Goal: Navigation & Orientation: Find specific page/section

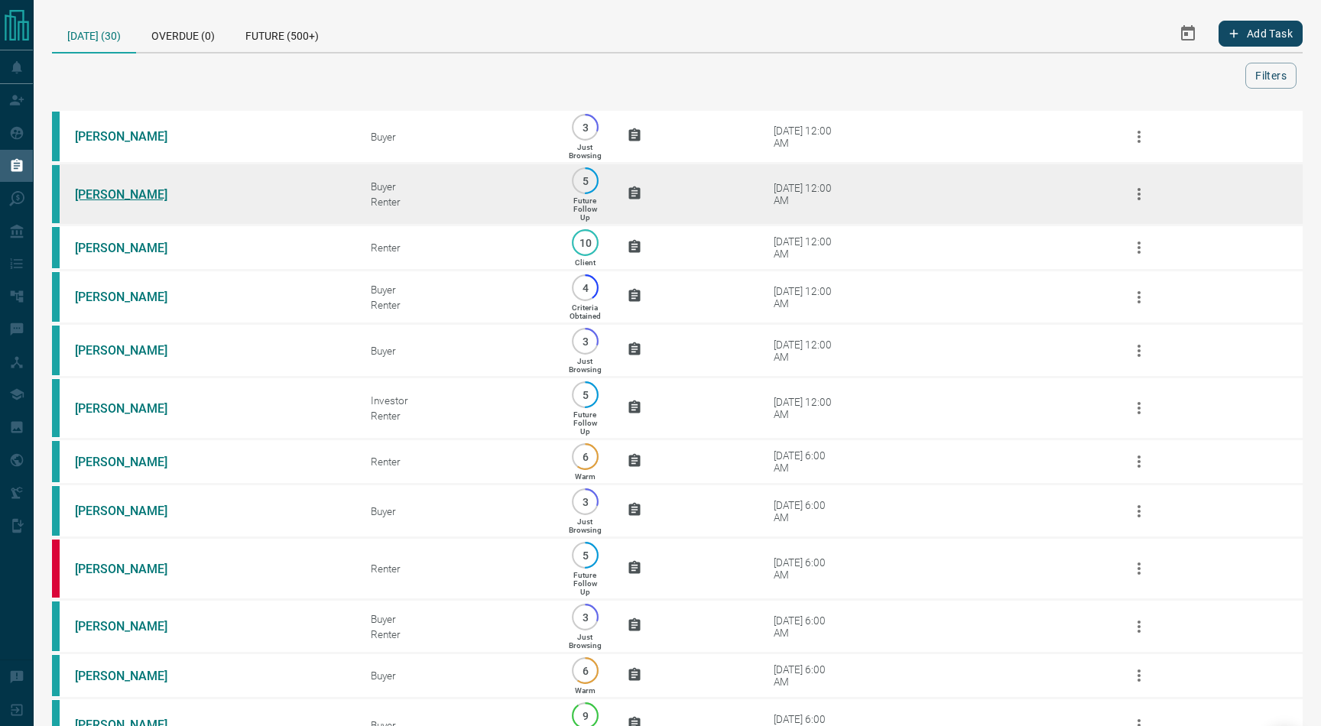
click at [106, 196] on link "[PERSON_NAME]" at bounding box center [132, 194] width 115 height 15
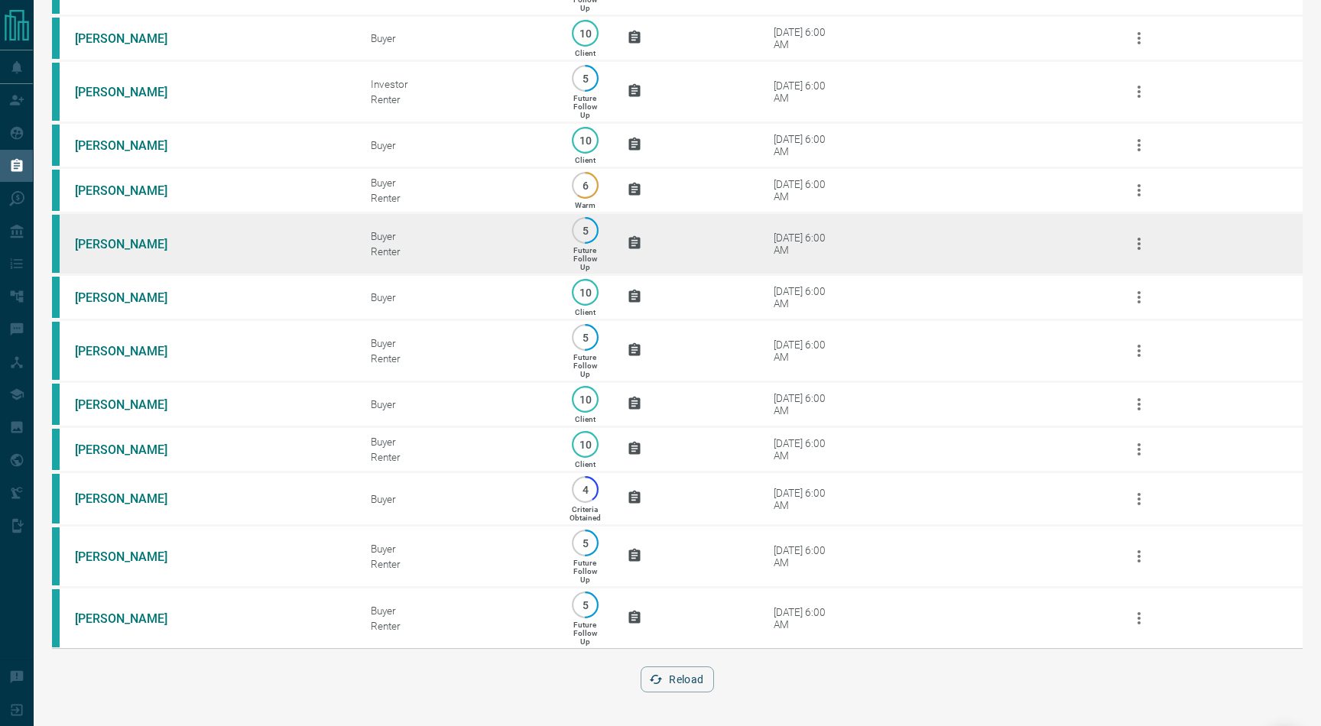
scroll to position [1123, 0]
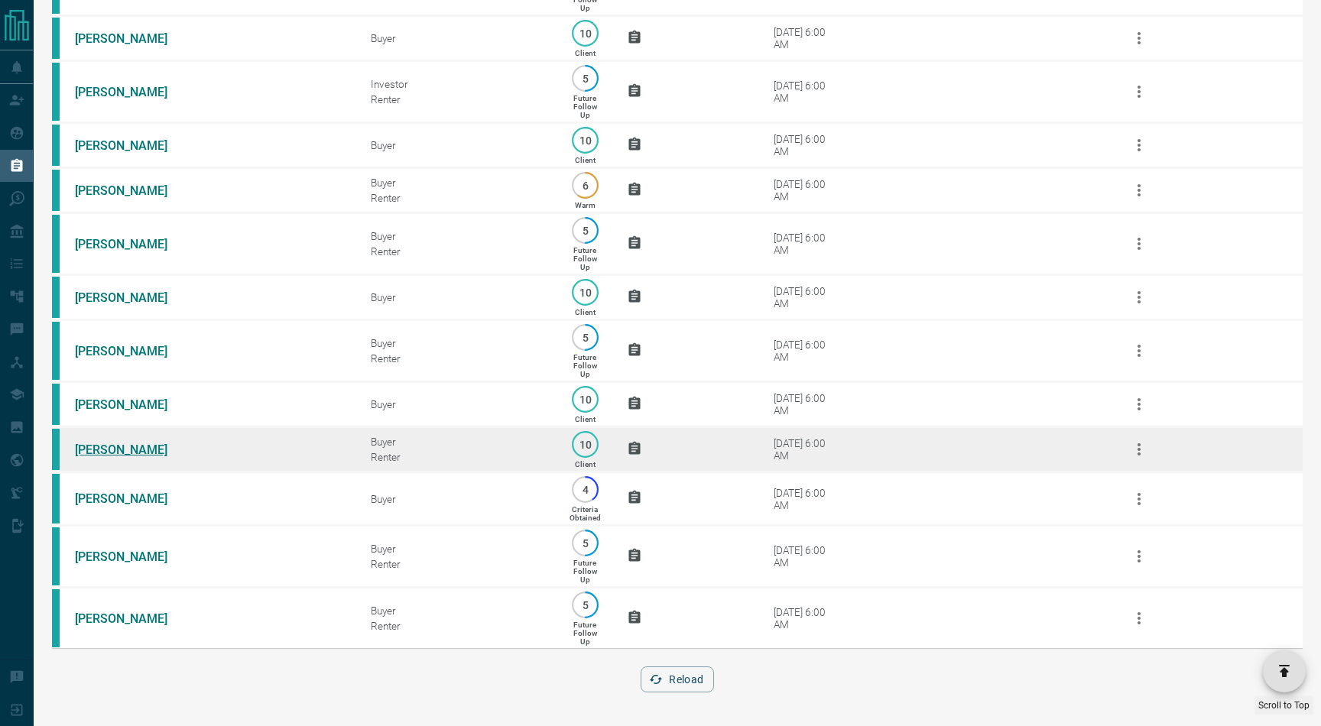
click at [108, 444] on link "[PERSON_NAME]" at bounding box center [132, 450] width 115 height 15
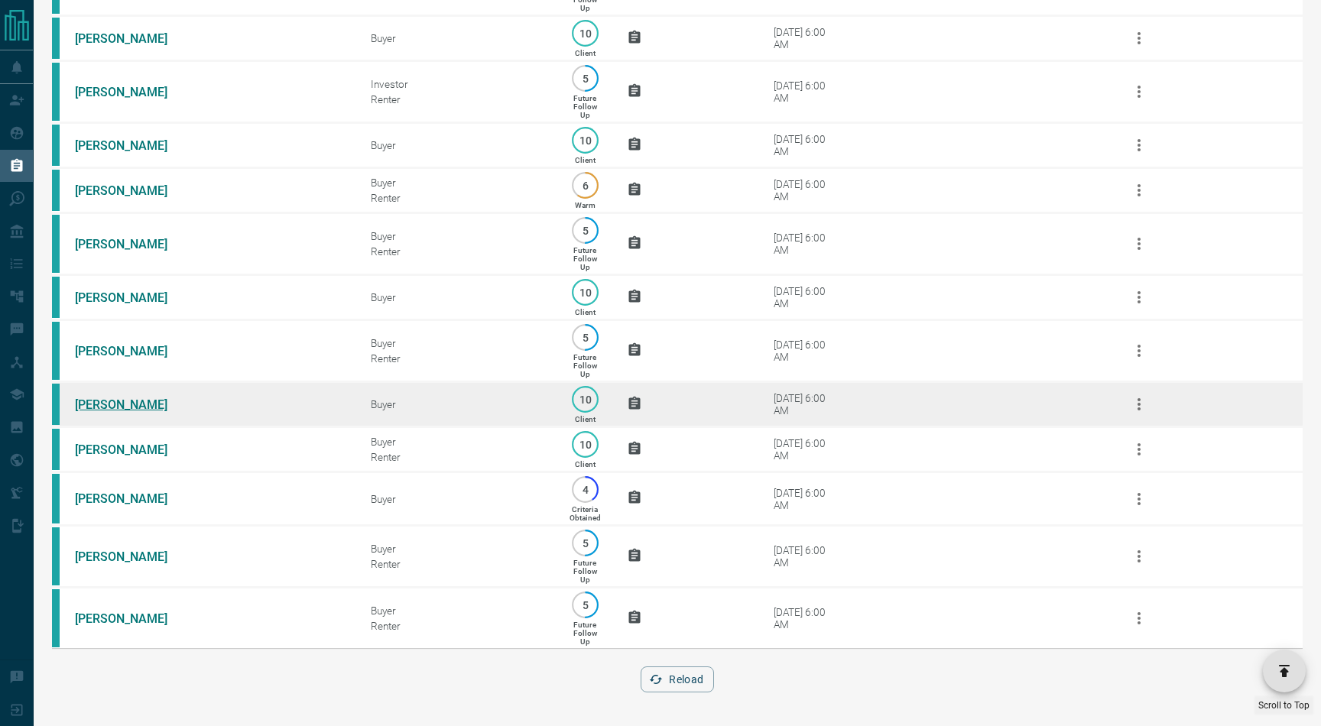
click at [109, 398] on link "[PERSON_NAME]" at bounding box center [132, 405] width 115 height 15
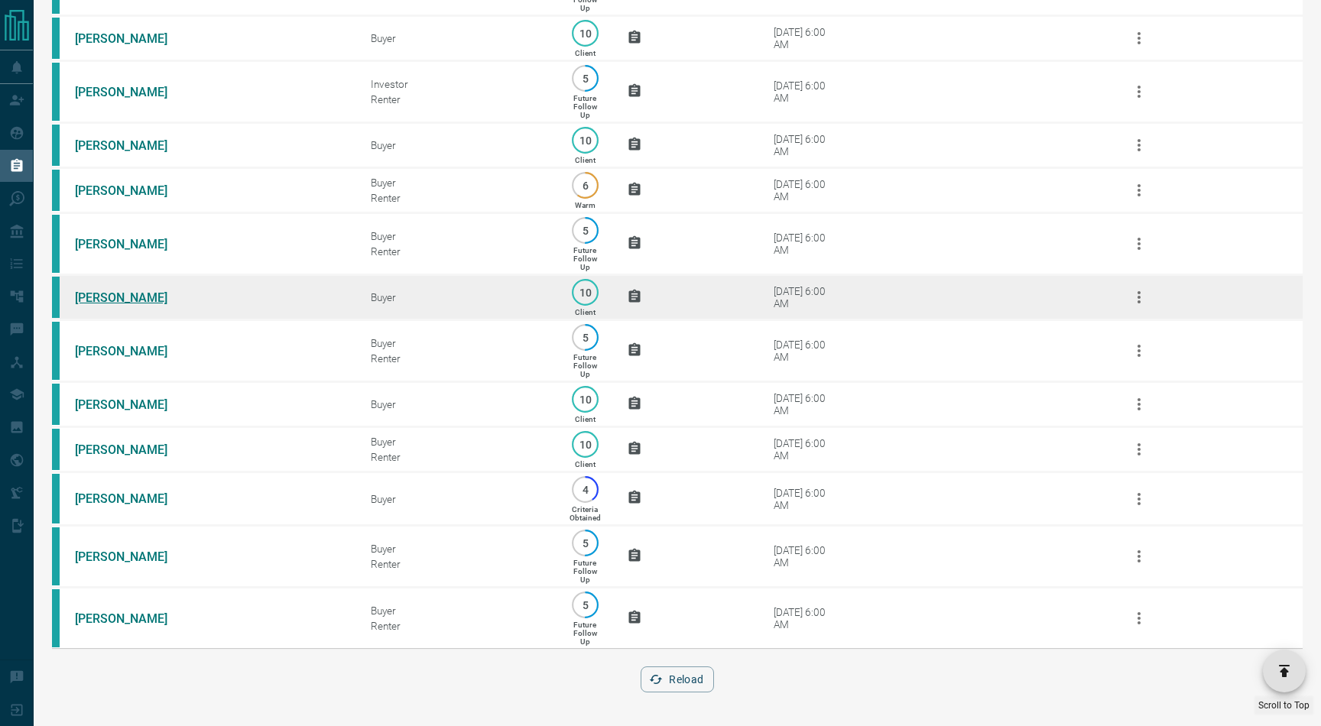
click at [114, 291] on link "[PERSON_NAME]" at bounding box center [132, 298] width 115 height 15
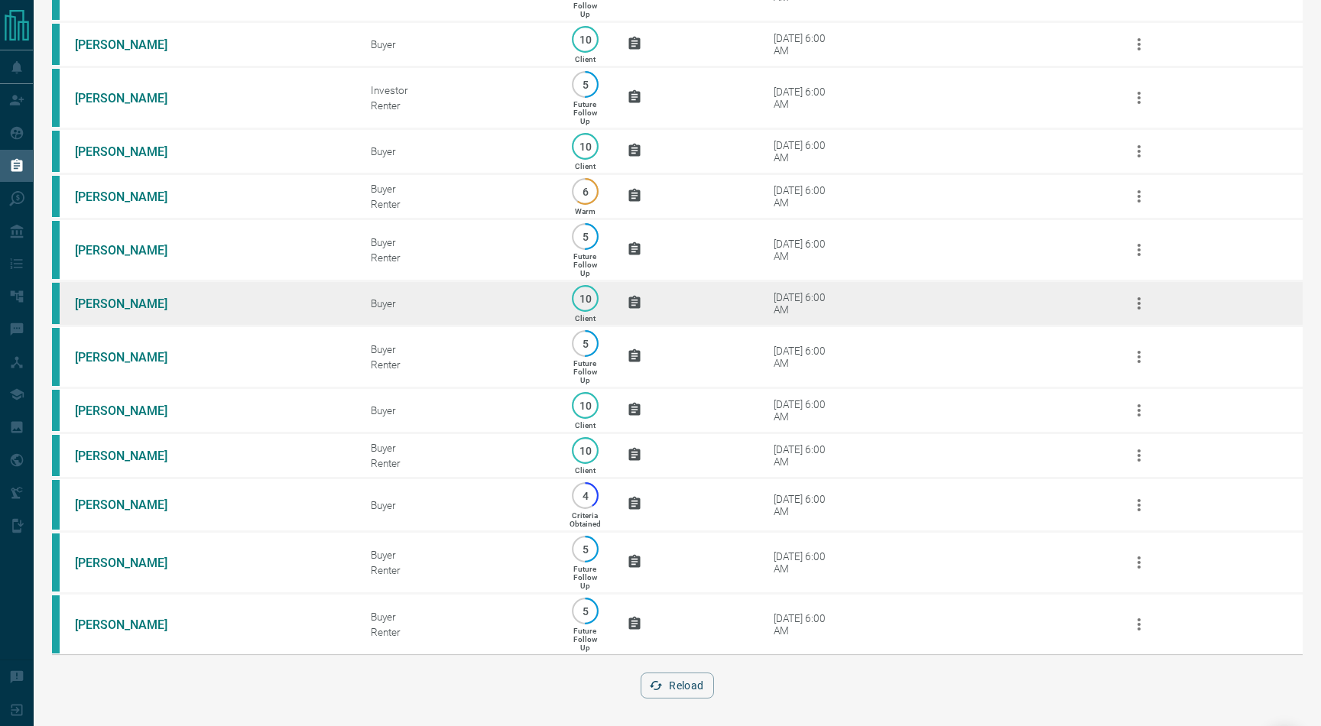
scroll to position [1055, 0]
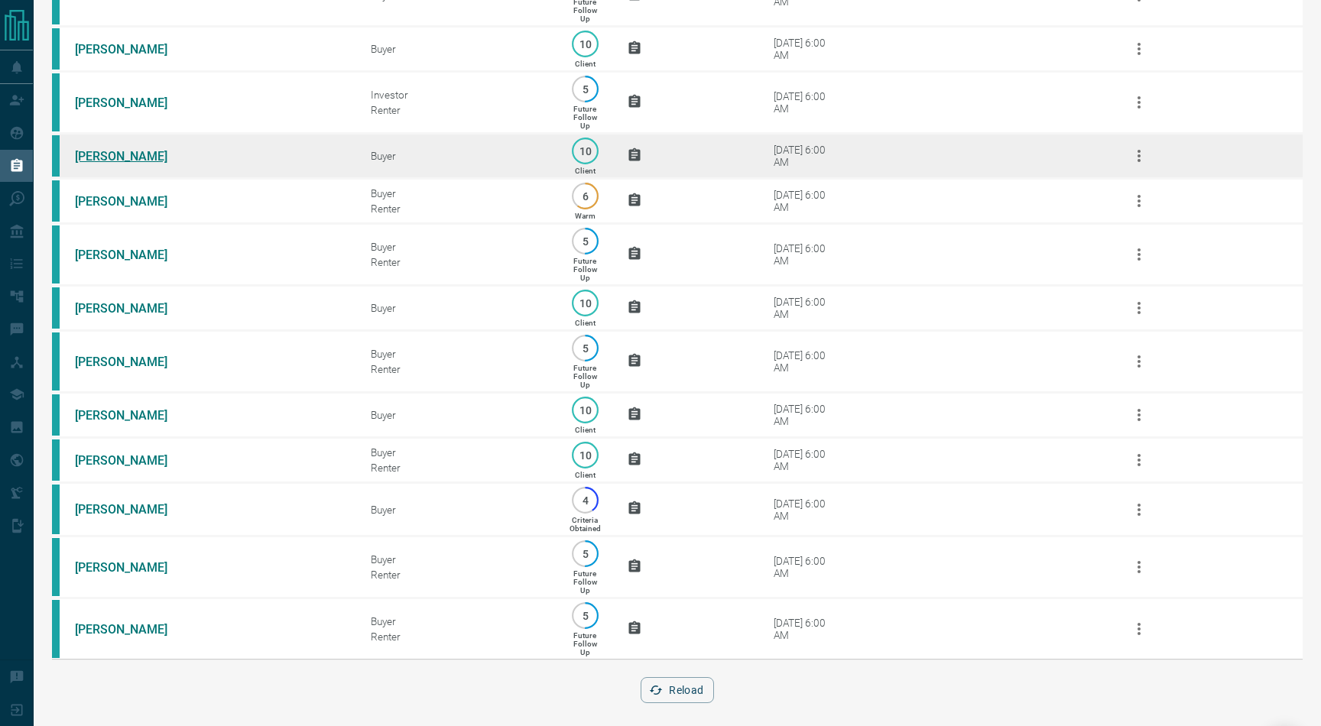
click at [114, 164] on link "[PERSON_NAME]" at bounding box center [132, 156] width 115 height 15
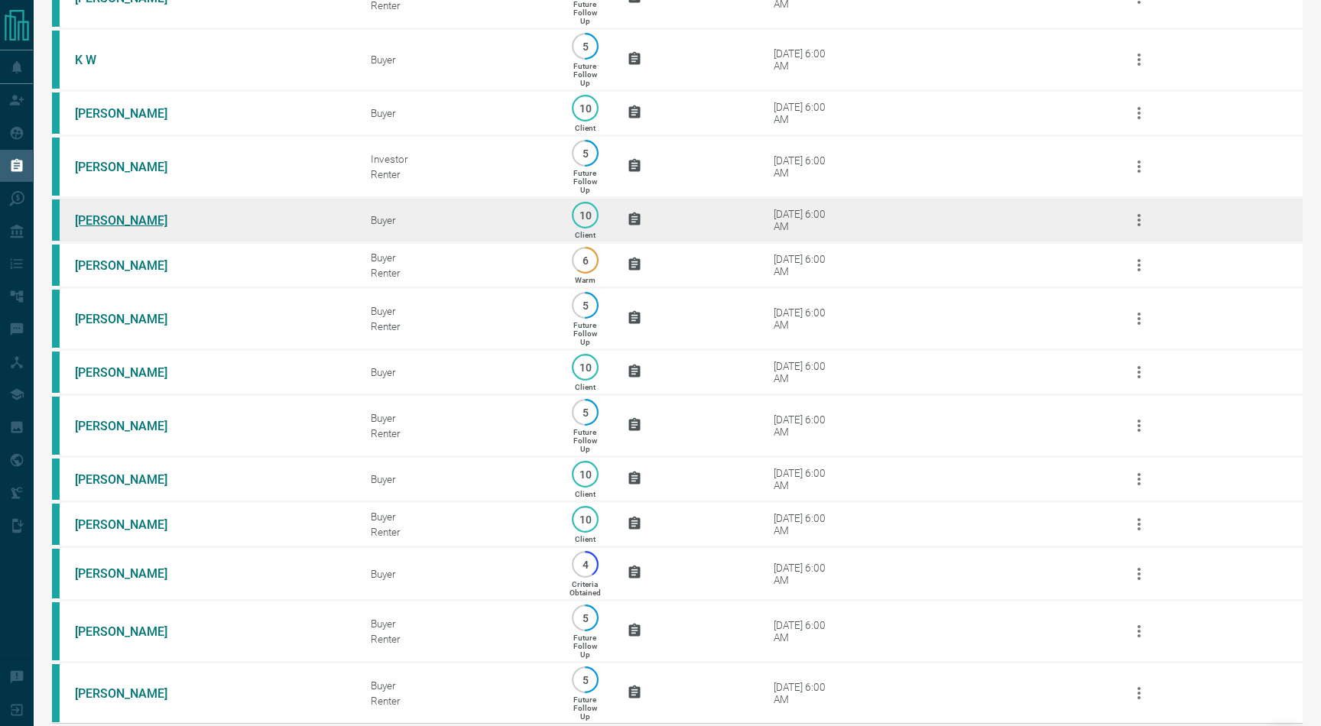
scroll to position [976, 0]
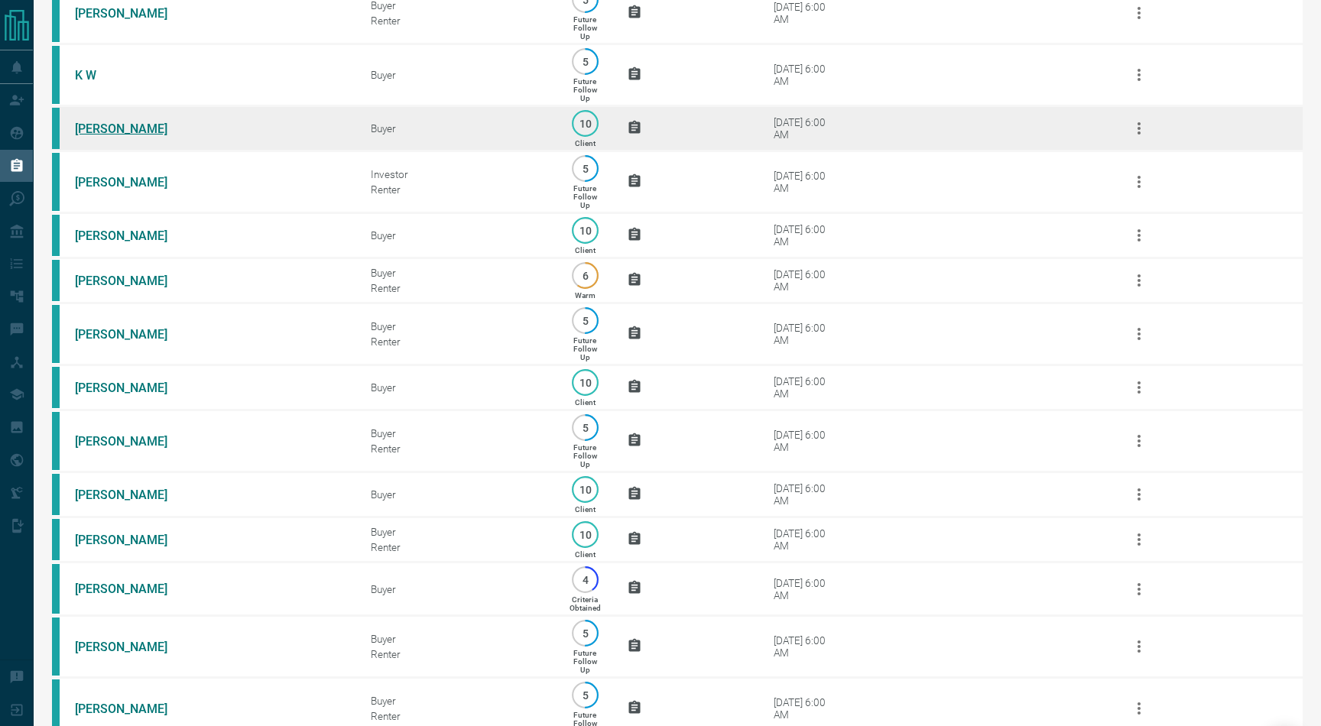
click at [115, 136] on link "[PERSON_NAME]" at bounding box center [132, 129] width 115 height 15
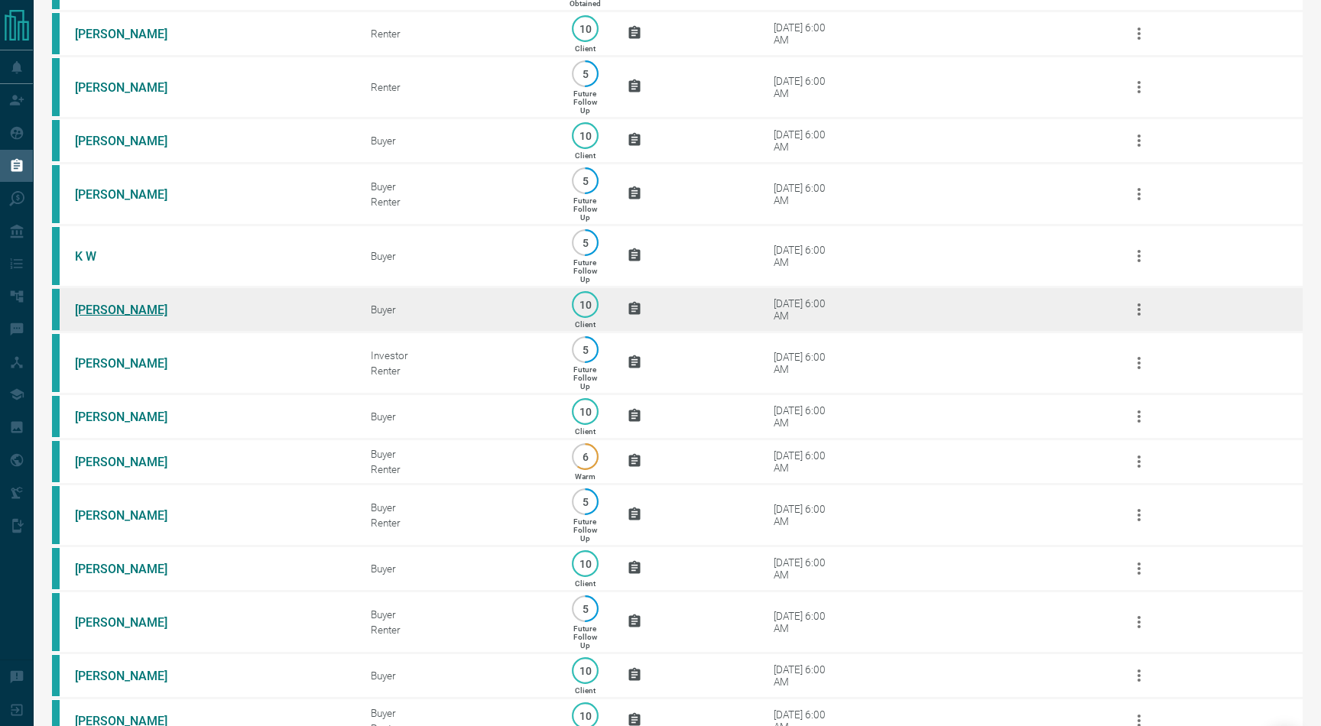
scroll to position [773, 0]
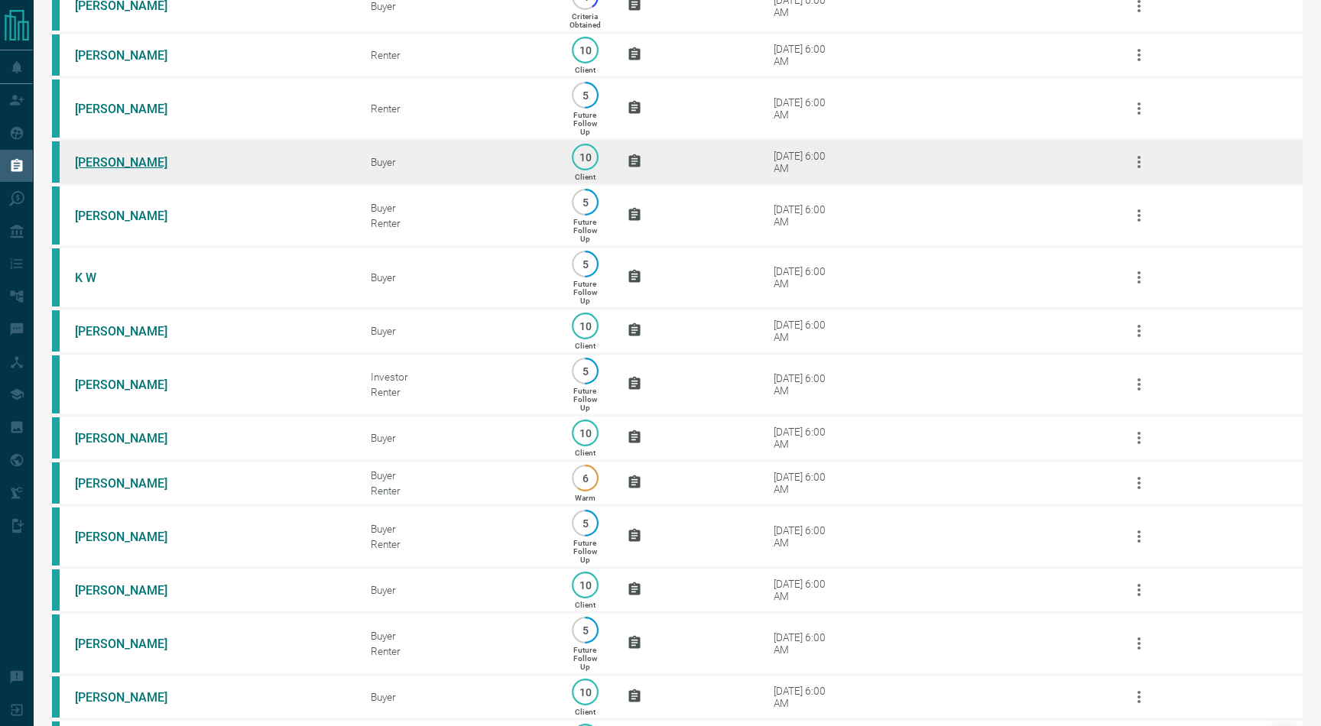
click at [112, 170] on link "[PERSON_NAME]" at bounding box center [132, 162] width 115 height 15
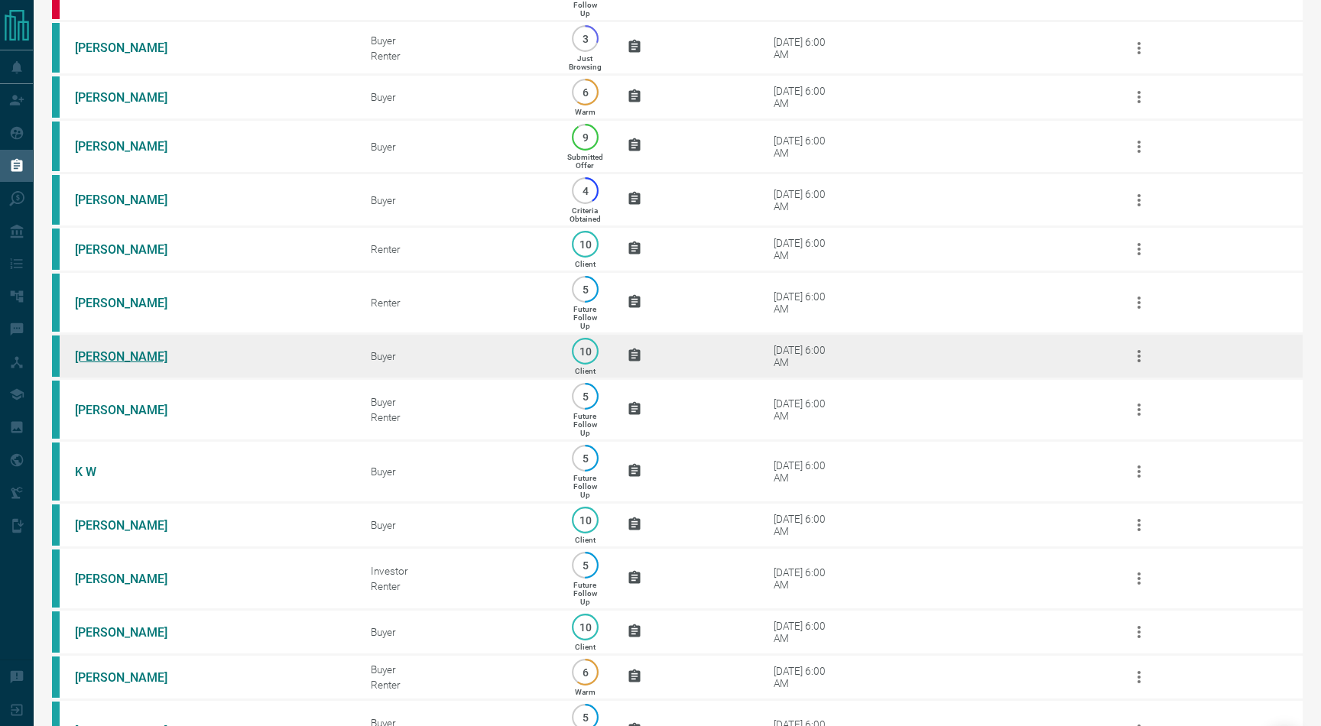
scroll to position [564, 0]
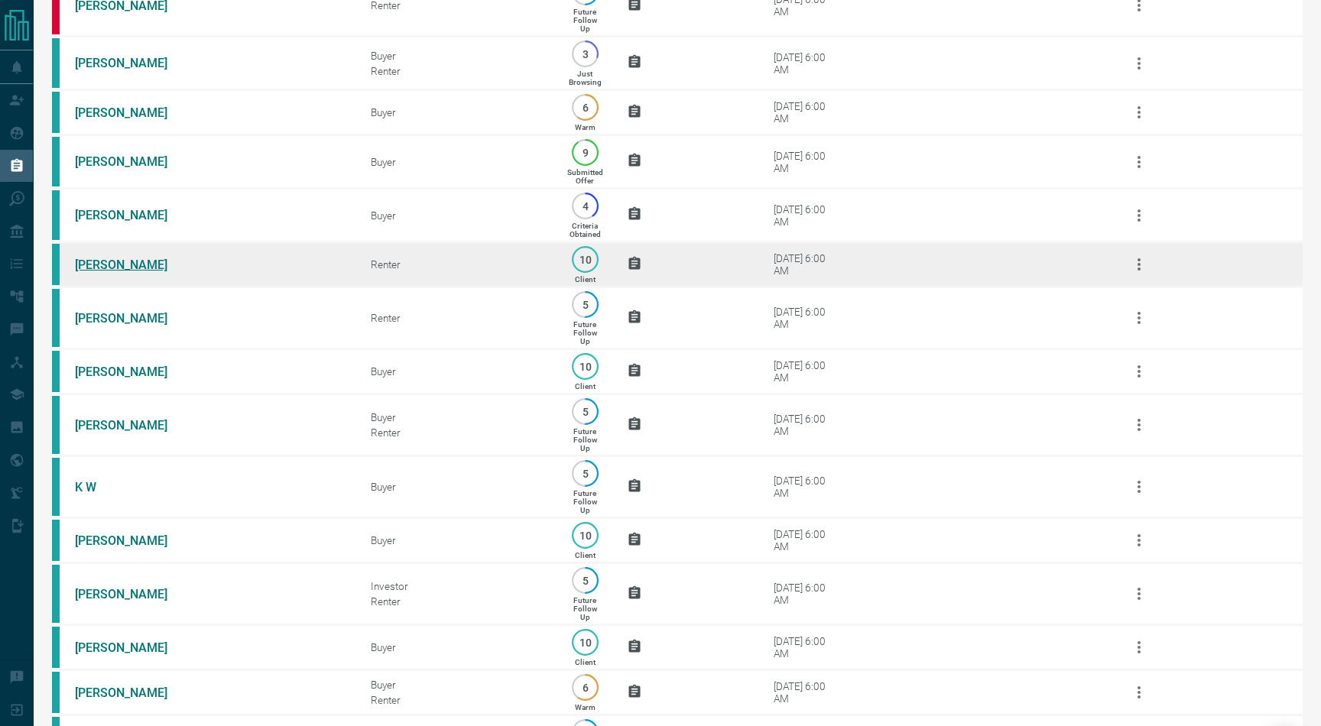
click at [111, 272] on link "[PERSON_NAME]" at bounding box center [132, 265] width 115 height 15
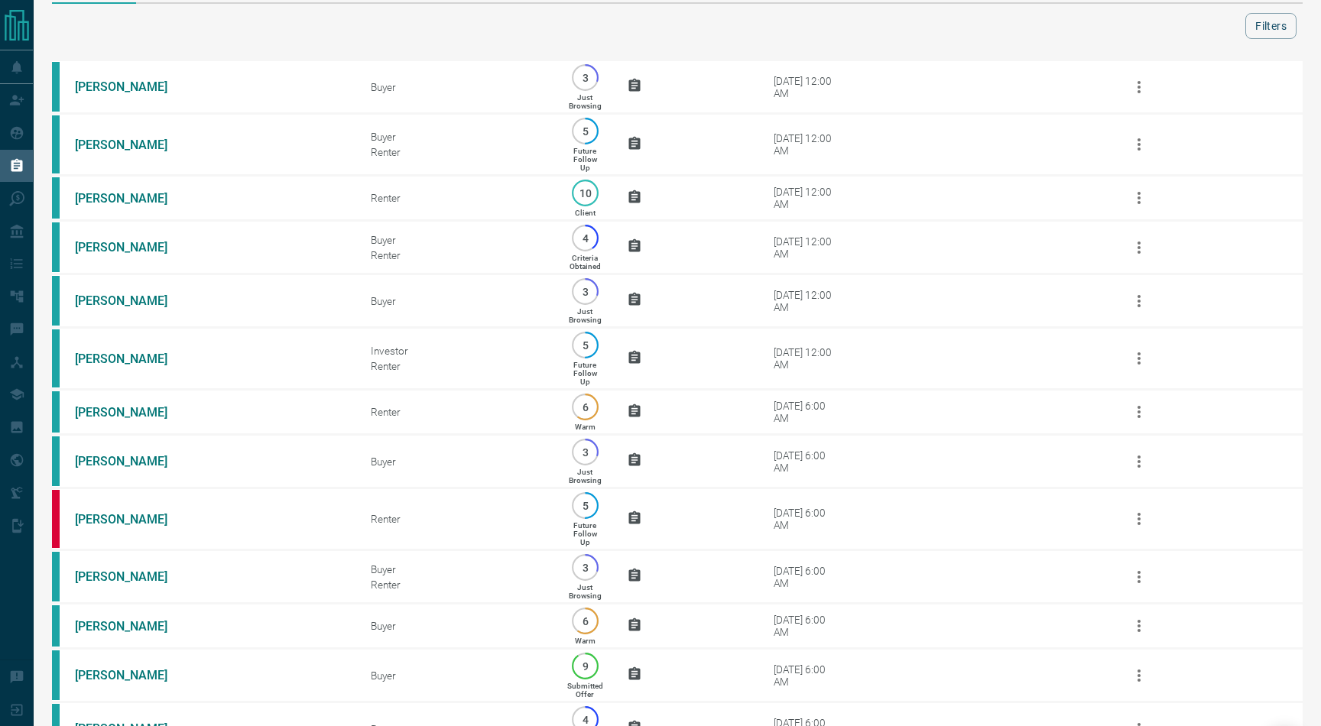
scroll to position [49, 0]
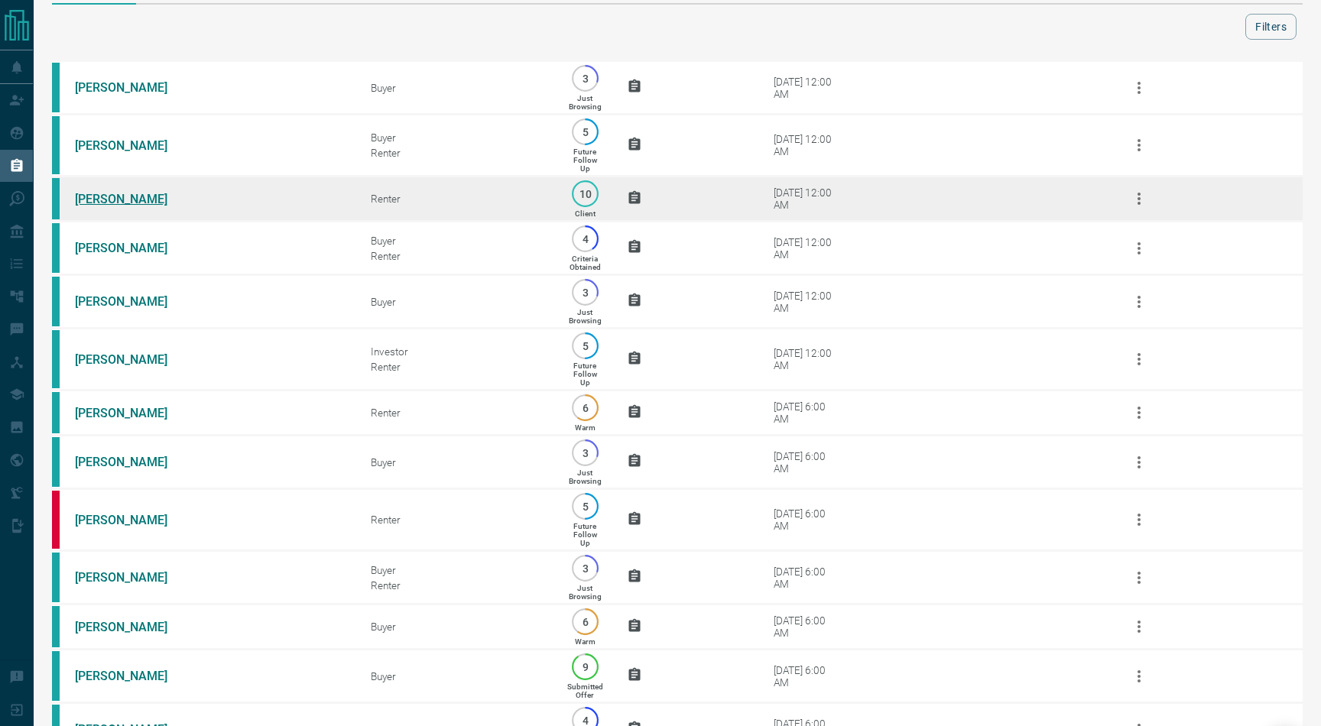
click at [135, 206] on link "[PERSON_NAME]" at bounding box center [132, 199] width 115 height 15
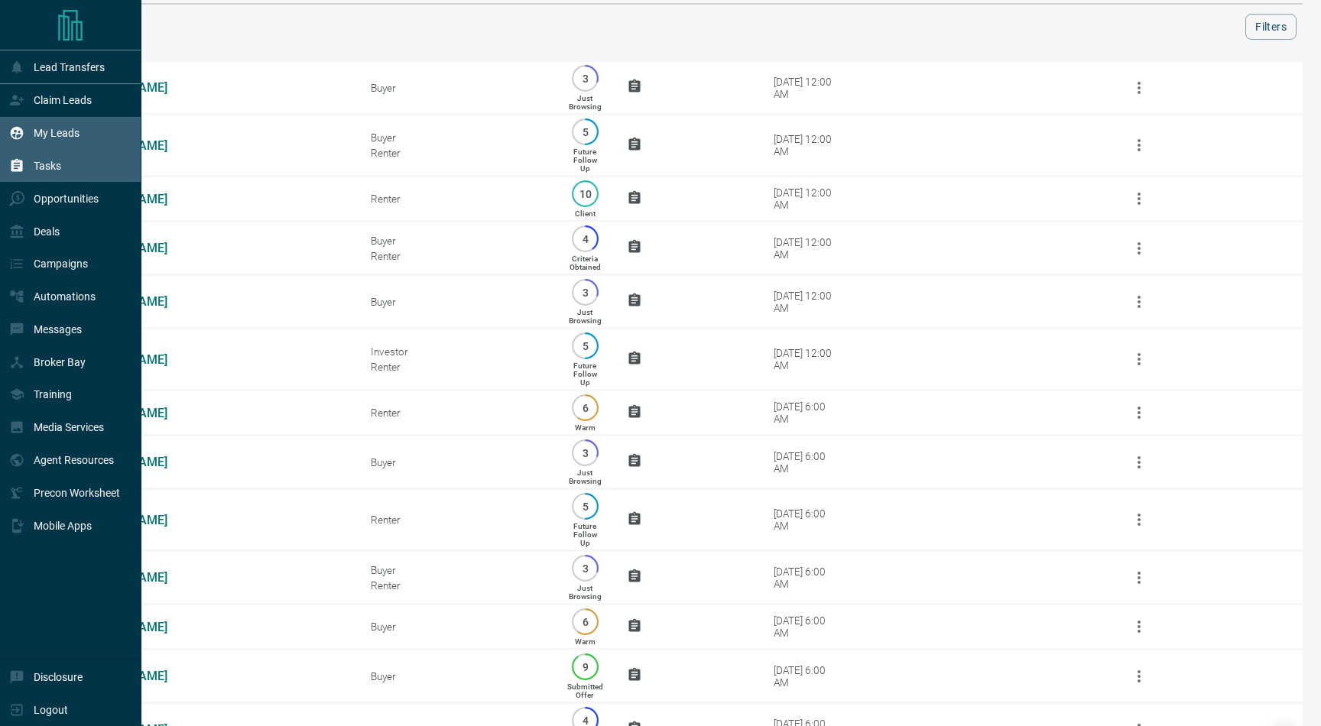
click at [28, 133] on div "My Leads" at bounding box center [44, 133] width 70 height 25
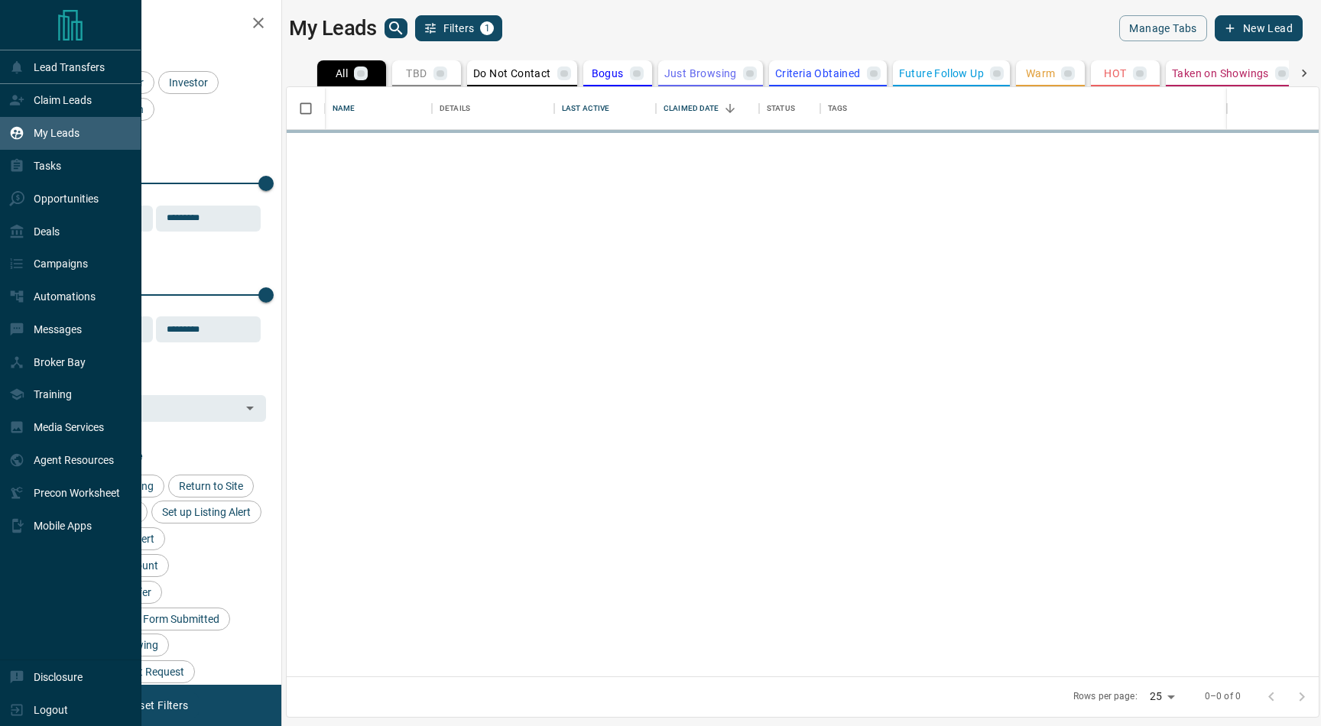
scroll to position [590, 1032]
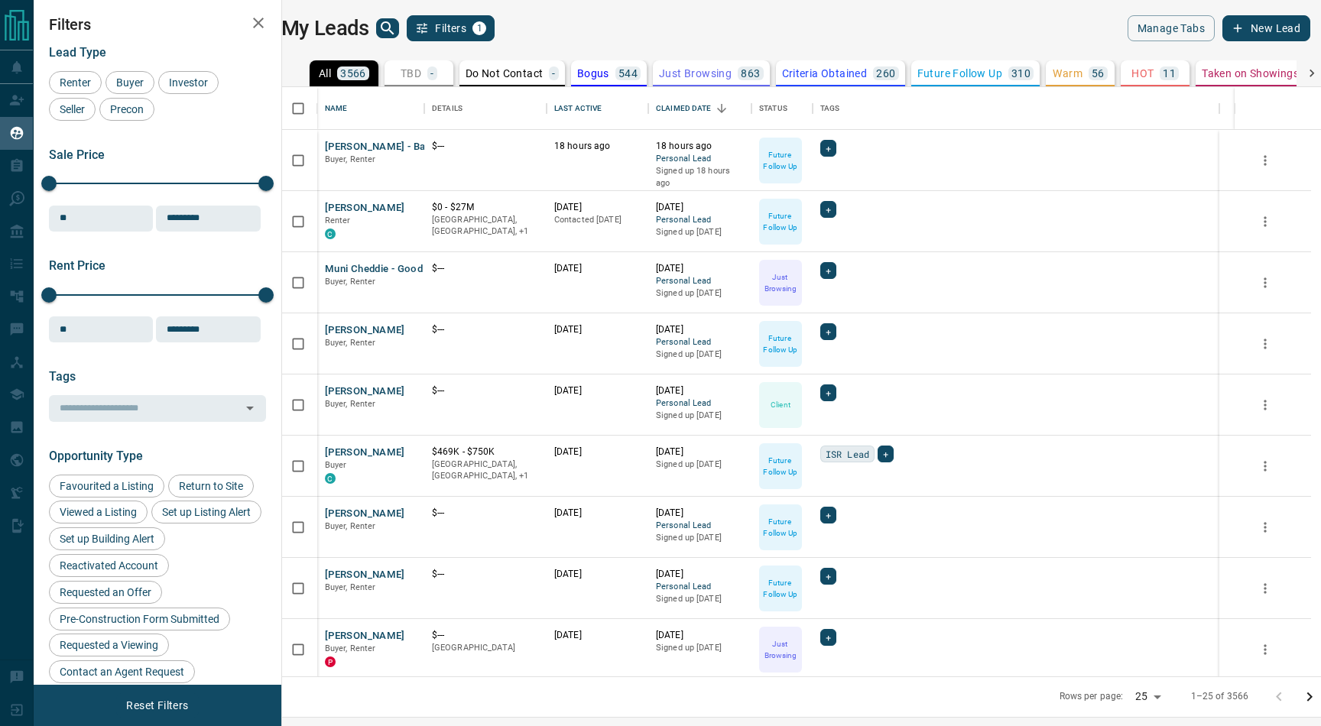
click at [418, 28] on button "Filters 1" at bounding box center [451, 28] width 88 height 26
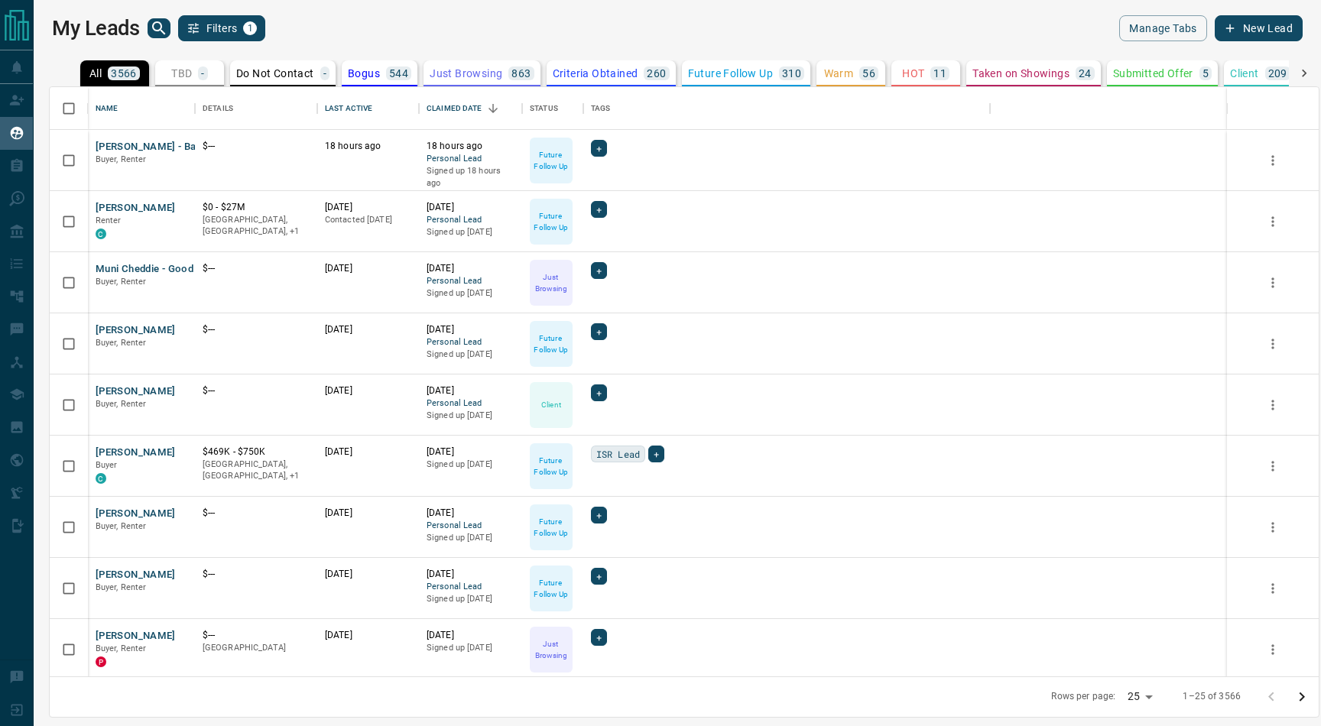
scroll to position [590, 1269]
click at [385, 31] on div "My Leads Filters 1" at bounding box center [364, 28] width 625 height 26
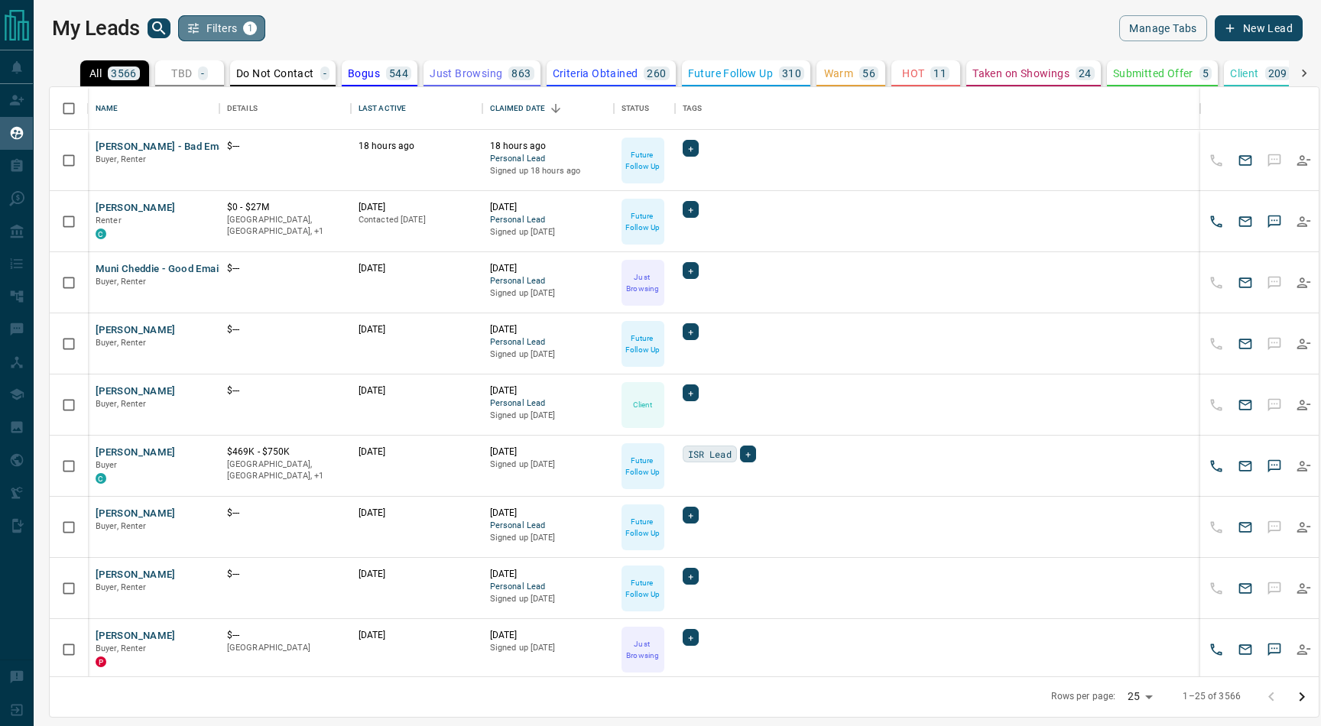
click at [218, 28] on button "Filters 1" at bounding box center [222, 28] width 88 height 26
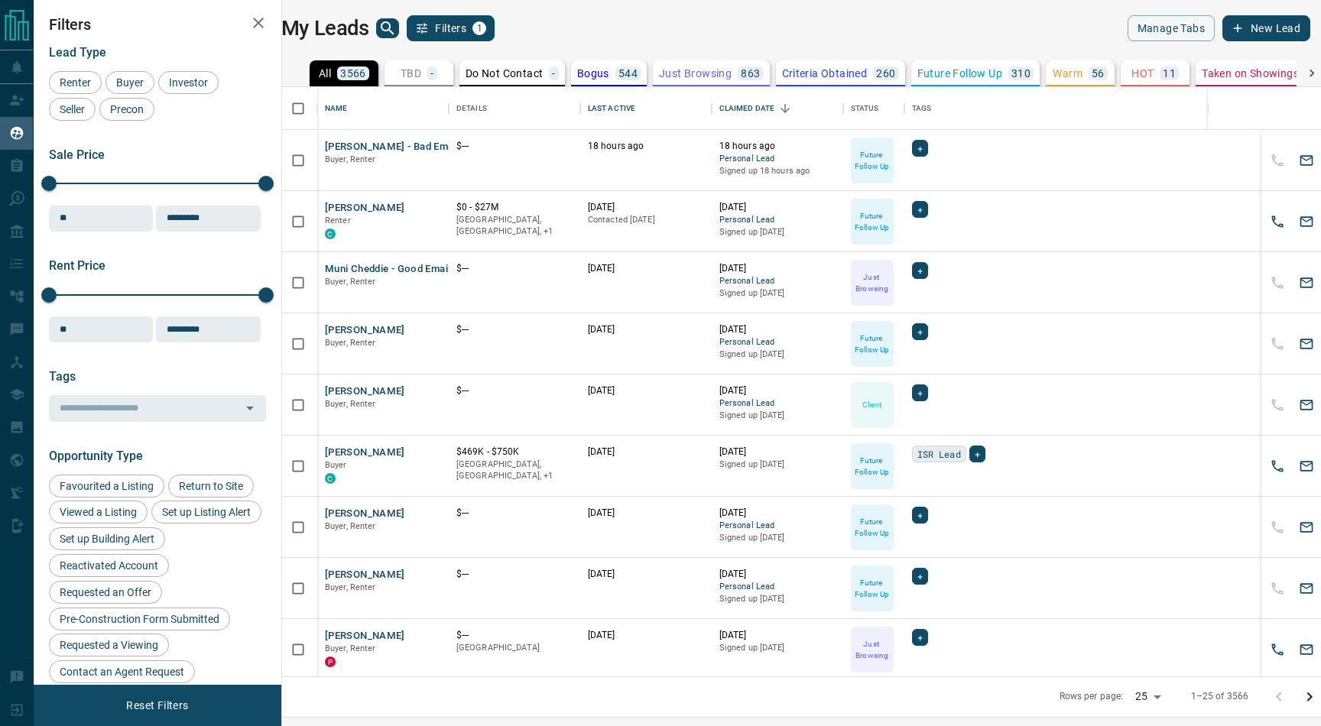
scroll to position [1, 1]
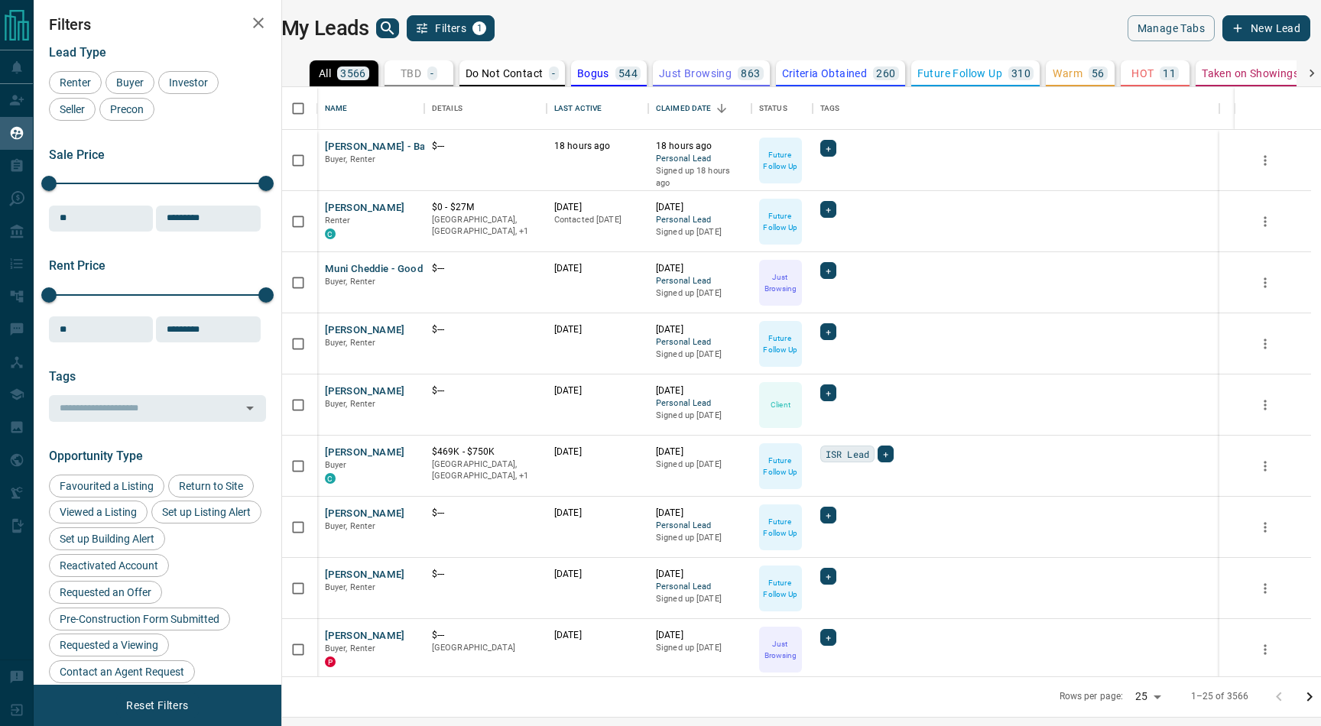
click at [394, 37] on icon "search button" at bounding box center [388, 28] width 18 height 18
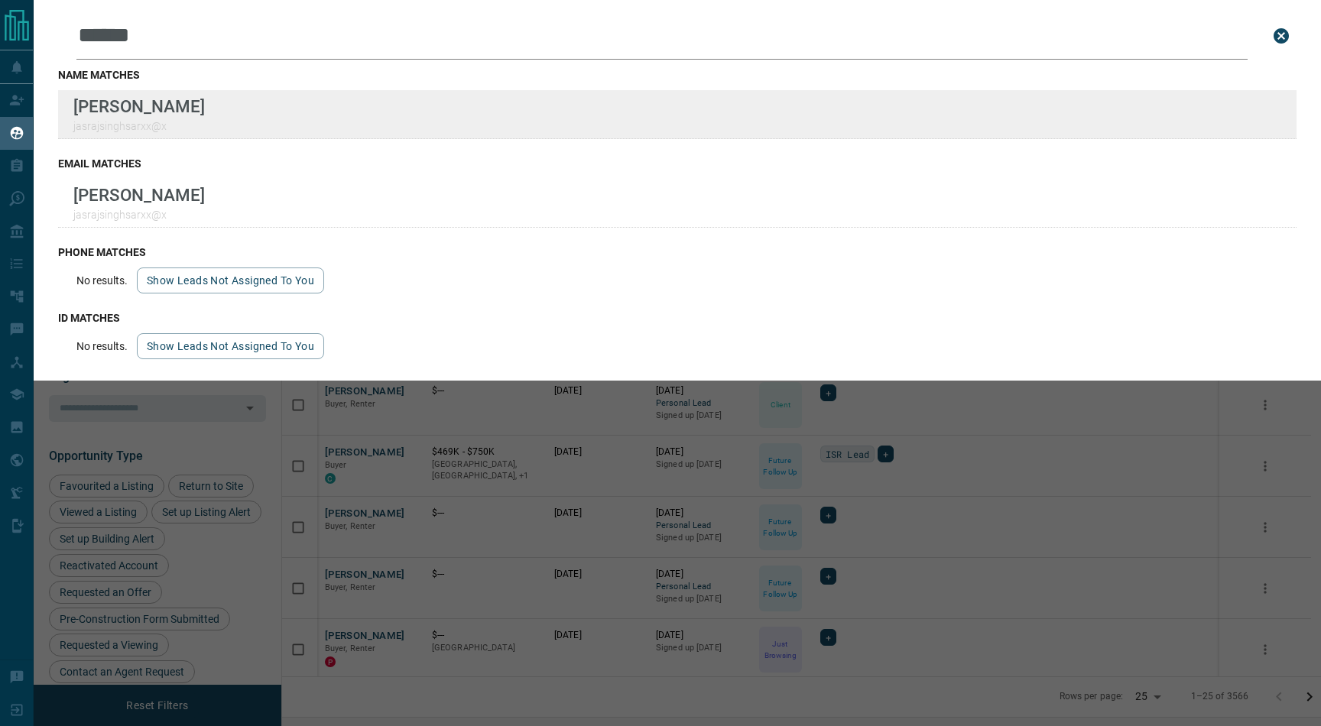
type input "******"
click at [0, 0] on div "Lead Transfers Claim Leads My Leads Tasks Opportunities Deals Campaigns Automat…" at bounding box center [660, 353] width 1321 height 707
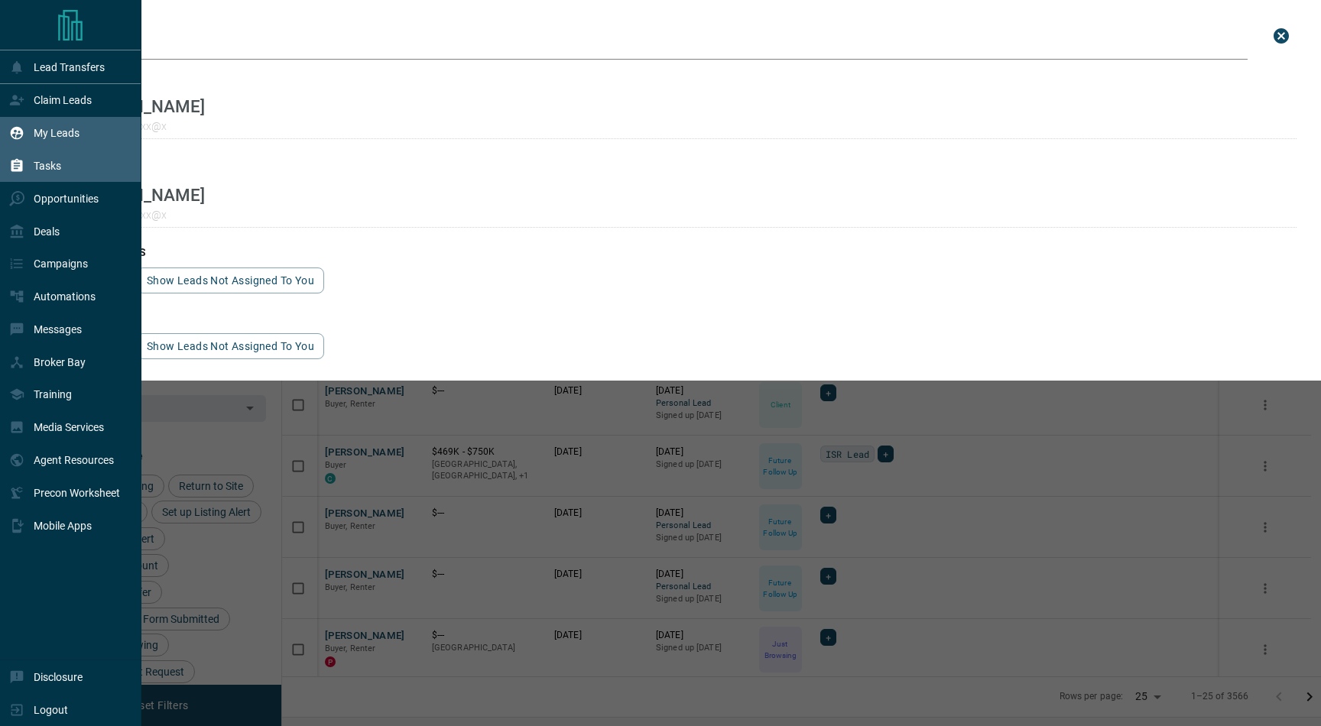
click at [37, 160] on div "Tasks" at bounding box center [35, 166] width 52 height 25
